Goal: Navigation & Orientation: Understand site structure

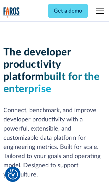
scroll to position [103, 0]
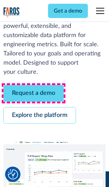
click at [33, 93] on link "Request a demo" at bounding box center [33, 93] width 60 height 17
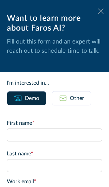
click at [101, 11] on icon at bounding box center [100, 11] width 5 height 5
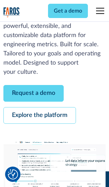
scroll to position [125, 0]
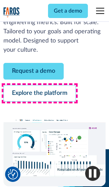
click at [39, 93] on link "Explore the platform" at bounding box center [39, 93] width 72 height 17
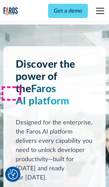
scroll to position [5110, 0]
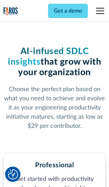
scroll to position [1056, 0]
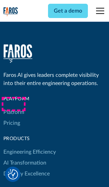
click at [13, 107] on link "Platform" at bounding box center [13, 112] width 21 height 11
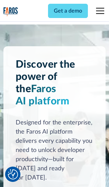
scroll to position [5328, 0]
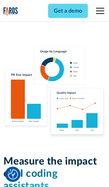
scroll to position [4220, 0]
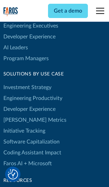
click at [20, 115] on link "[PERSON_NAME] Metrics" at bounding box center [34, 120] width 63 height 11
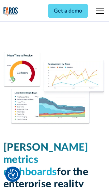
scroll to position [2980, 0]
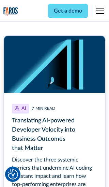
scroll to position [3075, 0]
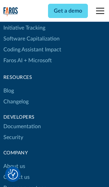
click at [16, 96] on link "Changelog" at bounding box center [15, 101] width 25 height 11
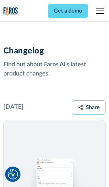
scroll to position [8216, 0]
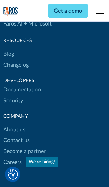
click at [14, 124] on link "About us" at bounding box center [14, 129] width 22 height 11
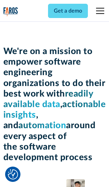
scroll to position [2347, 0]
